Goal: Navigation & Orientation: Find specific page/section

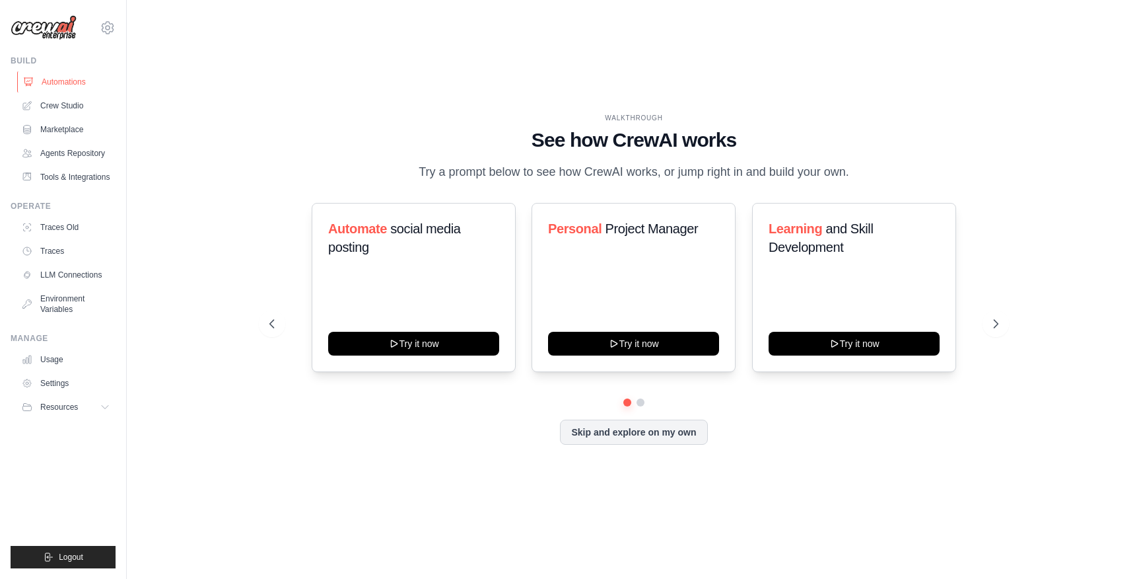
click at [72, 87] on link "Automations" at bounding box center [67, 81] width 100 height 21
click at [62, 359] on link "Usage" at bounding box center [67, 359] width 100 height 21
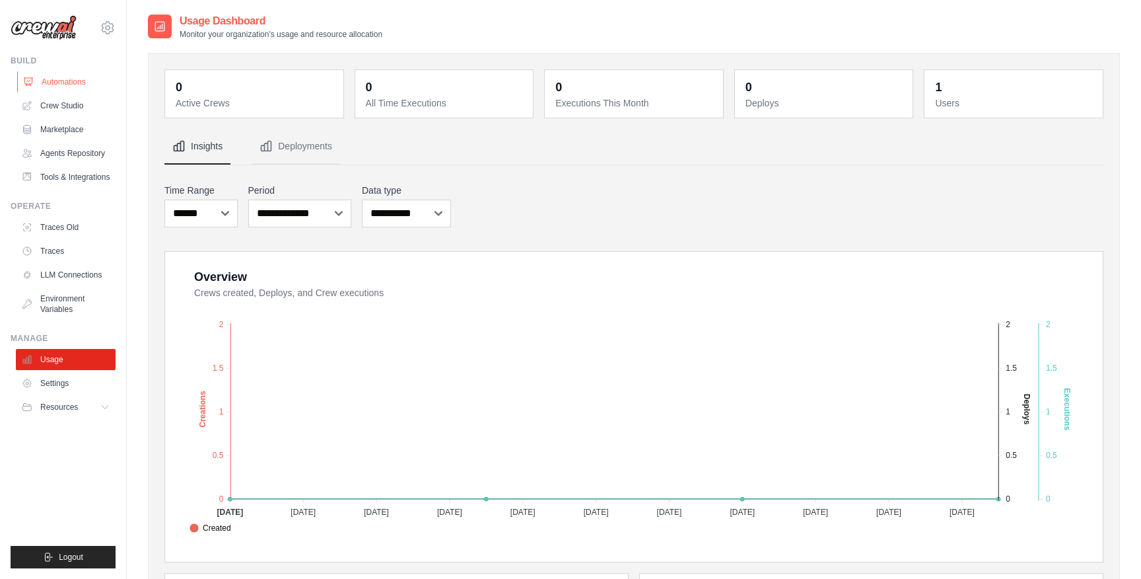
click at [68, 81] on link "Automations" at bounding box center [67, 81] width 100 height 21
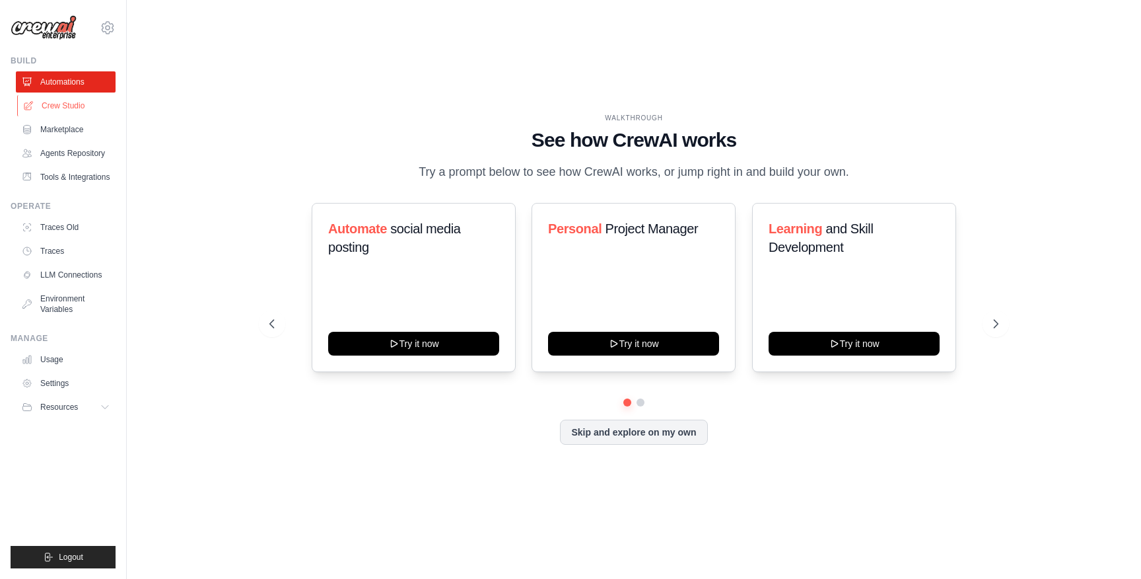
click at [77, 106] on link "Crew Studio" at bounding box center [67, 105] width 100 height 21
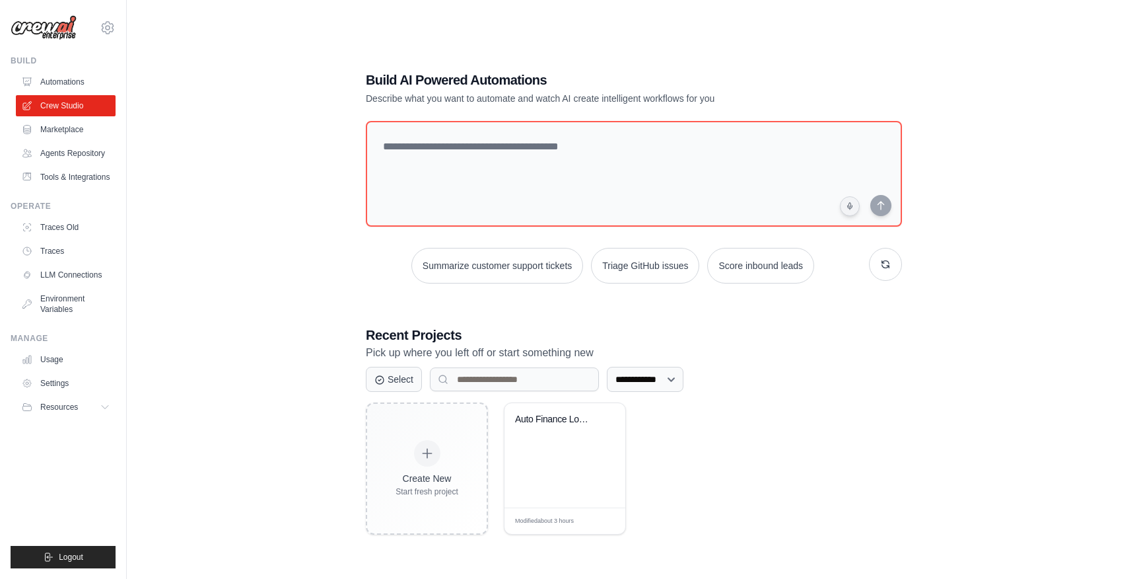
scroll to position [26, 0]
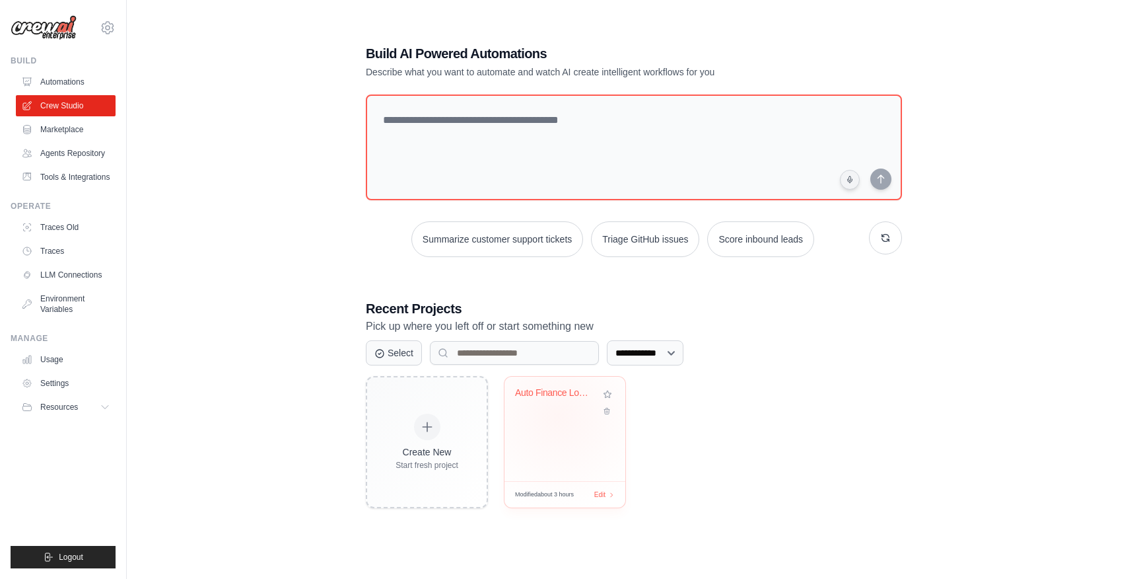
click at [558, 416] on div "Auto Finance Loan Origination Syste..." at bounding box center [565, 429] width 121 height 104
click at [92, 176] on link "Tools & Integrations" at bounding box center [67, 176] width 100 height 21
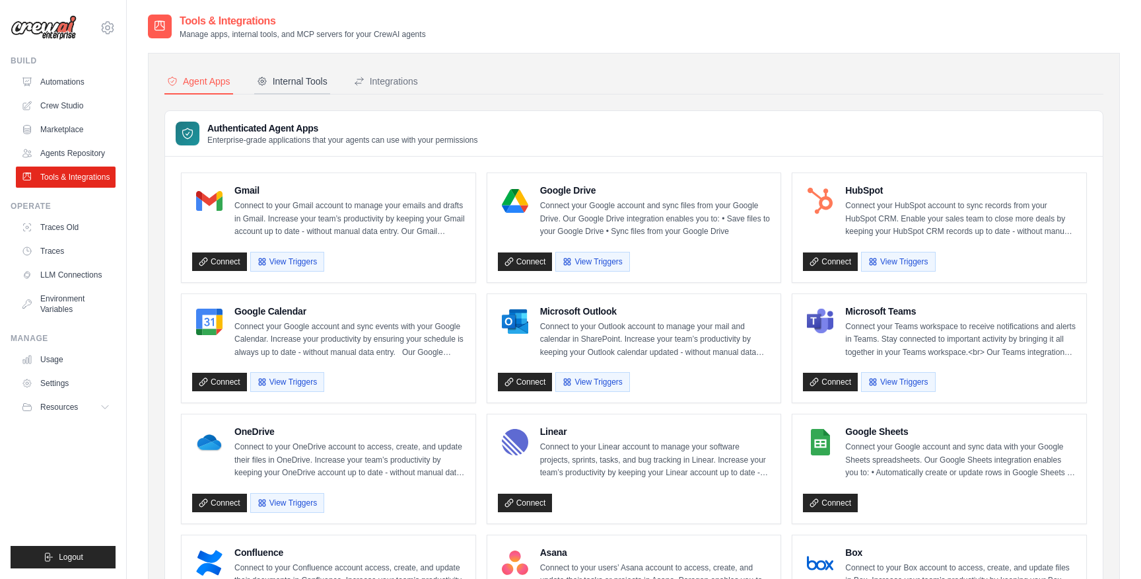
click at [314, 87] on div "Internal Tools" at bounding box center [292, 81] width 71 height 13
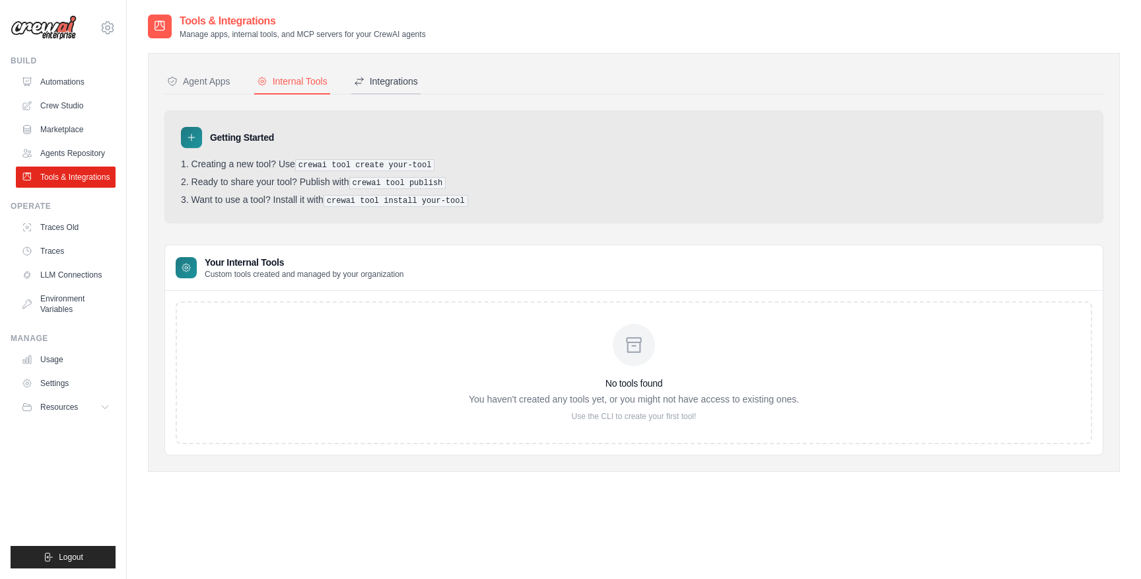
click at [395, 82] on div "Integrations" at bounding box center [386, 81] width 64 height 13
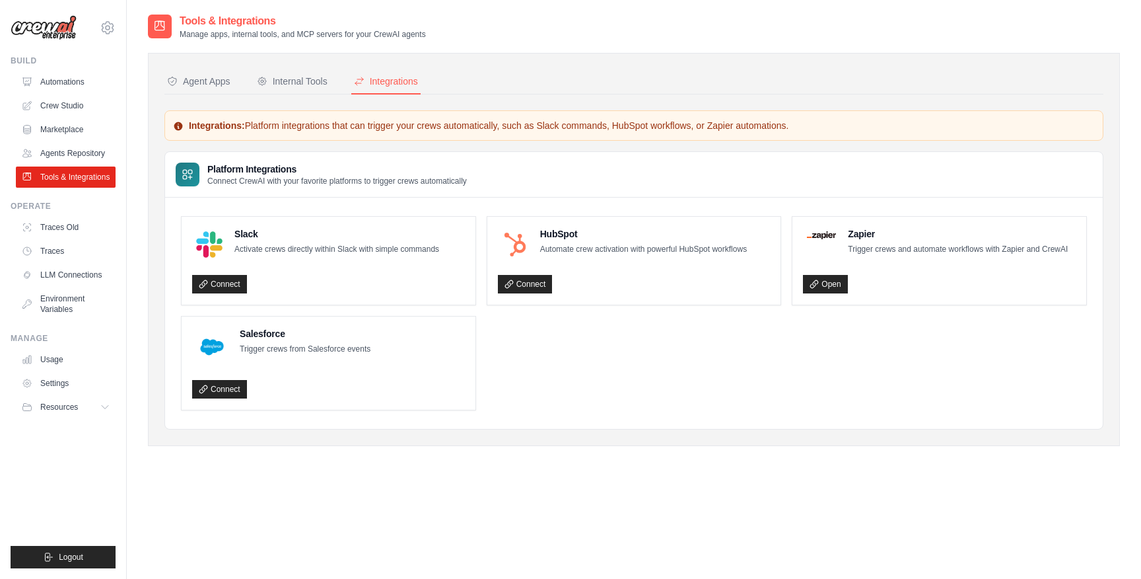
click at [211, 67] on div "Agent Apps Internal Tools Integrations Authenticated Agent Apps Enterprise-grad…" at bounding box center [634, 249] width 972 height 393
click at [211, 85] on div "Agent Apps" at bounding box center [198, 81] width 63 height 13
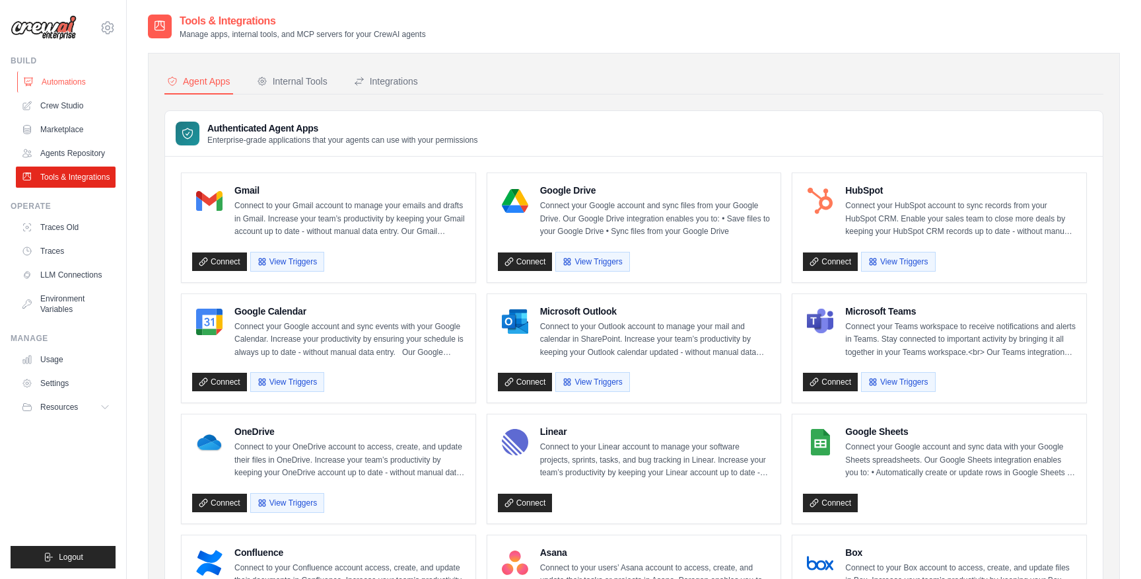
click at [63, 77] on link "Automations" at bounding box center [67, 81] width 100 height 21
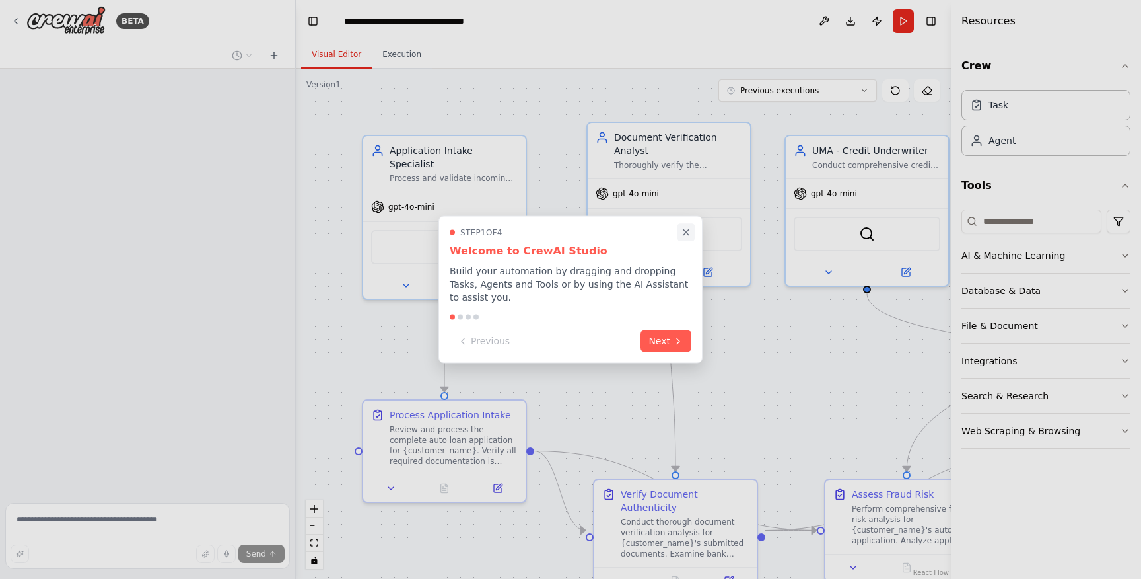
click at [688, 232] on icon "Close walkthrough" at bounding box center [686, 233] width 12 height 12
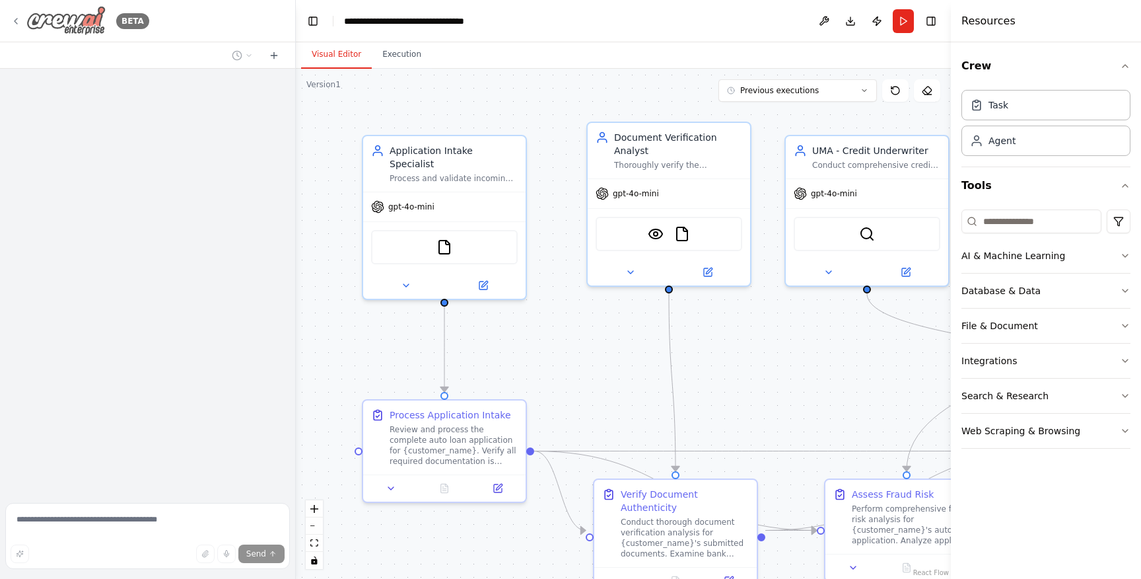
click at [18, 18] on icon at bounding box center [16, 21] width 11 height 11
